Goal: Information Seeking & Learning: Understand process/instructions

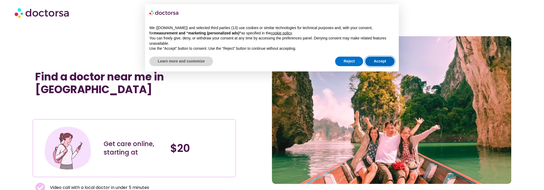
click at [377, 61] on button "Accept" at bounding box center [379, 62] width 29 height 10
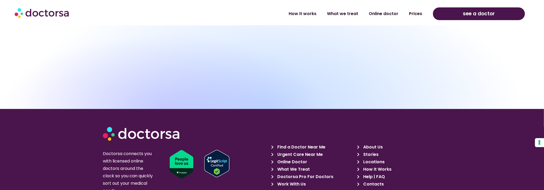
scroll to position [1558, 0]
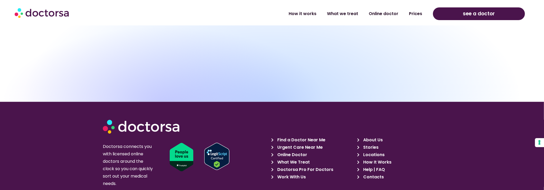
click at [380, 166] on span "Help | FAQ" at bounding box center [373, 169] width 23 height 7
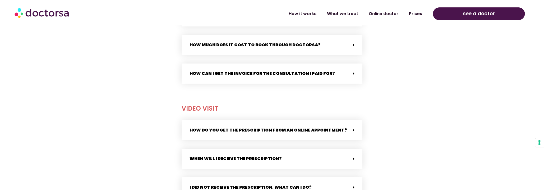
scroll to position [343, 0]
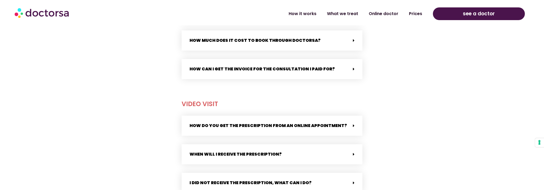
click at [353, 128] on div "How do you get the prescription from an online appointment?" at bounding box center [271, 125] width 181 height 20
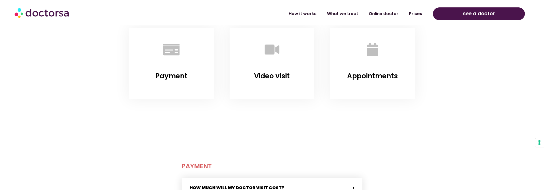
scroll to position [0, 0]
